Goal: Navigation & Orientation: Find specific page/section

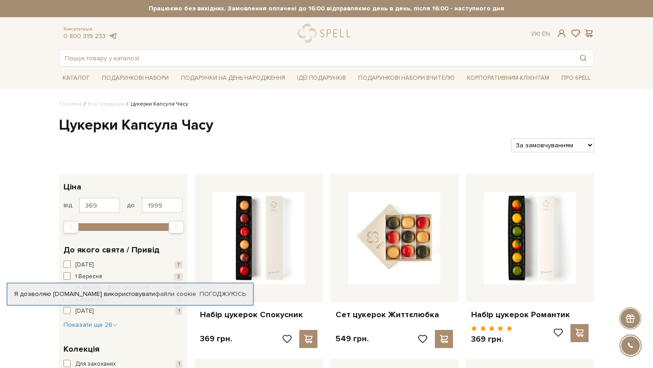
click at [109, 36] on link at bounding box center [112, 36] width 9 height 8
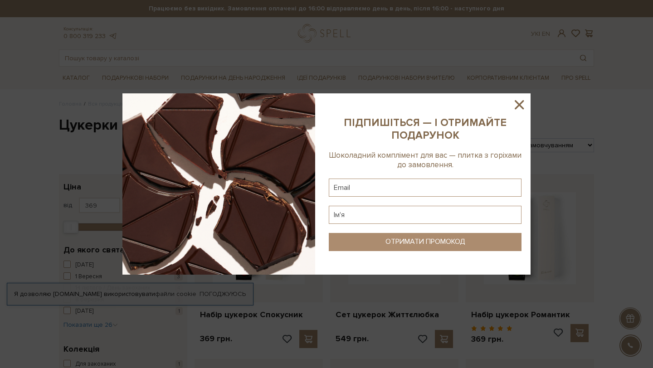
click at [524, 108] on icon at bounding box center [519, 104] width 15 height 15
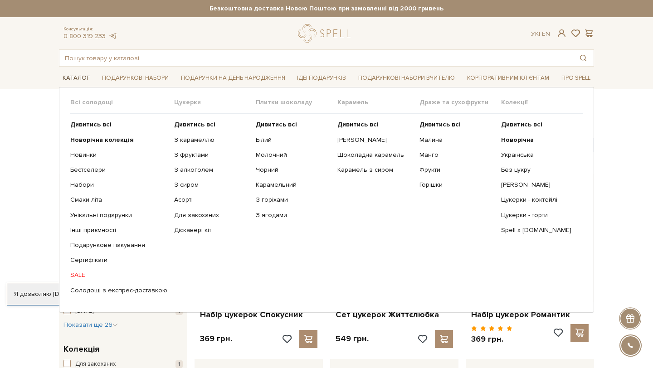
click at [79, 77] on link "Каталог" at bounding box center [76, 78] width 34 height 14
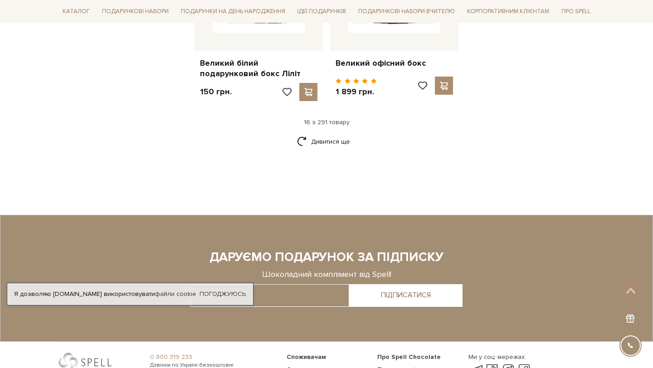
scroll to position [1355, 0]
